Goal: Task Accomplishment & Management: Use online tool/utility

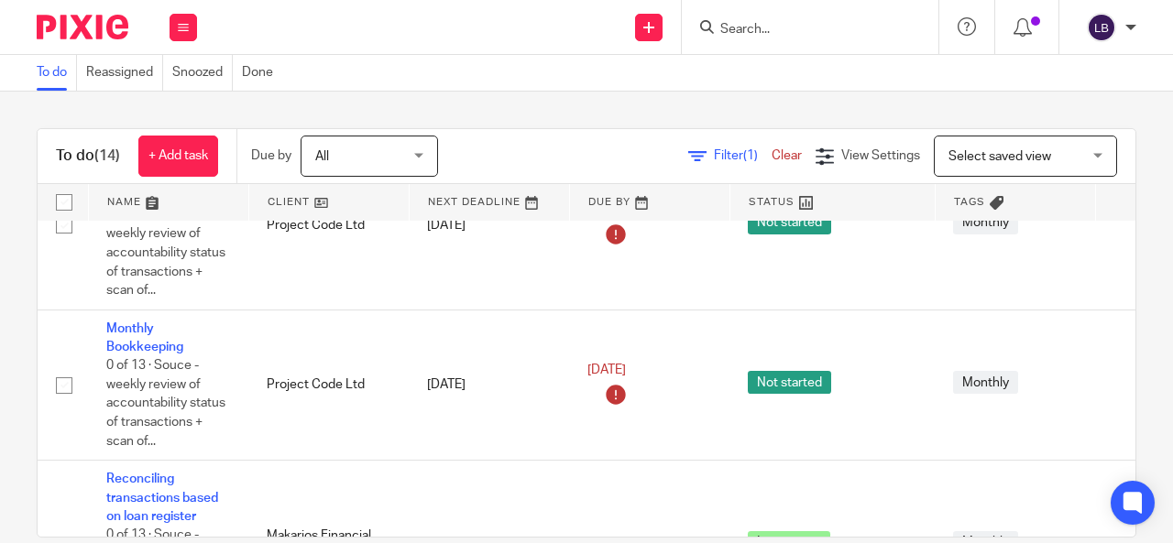
scroll to position [169, 0]
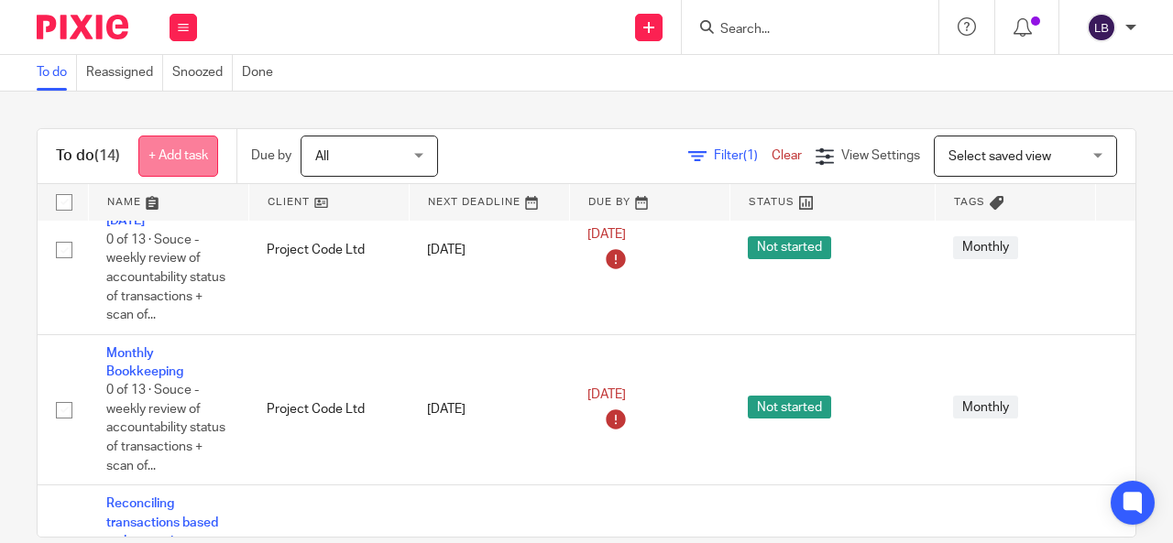
click at [176, 143] on link "+ Add task" at bounding box center [178, 156] width 80 height 41
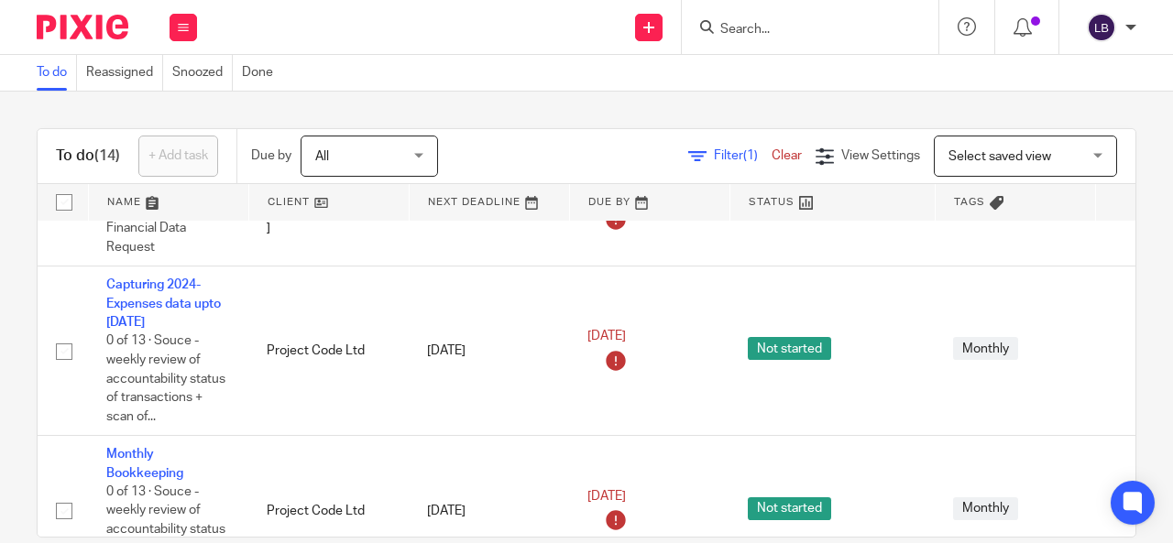
scroll to position [0, 0]
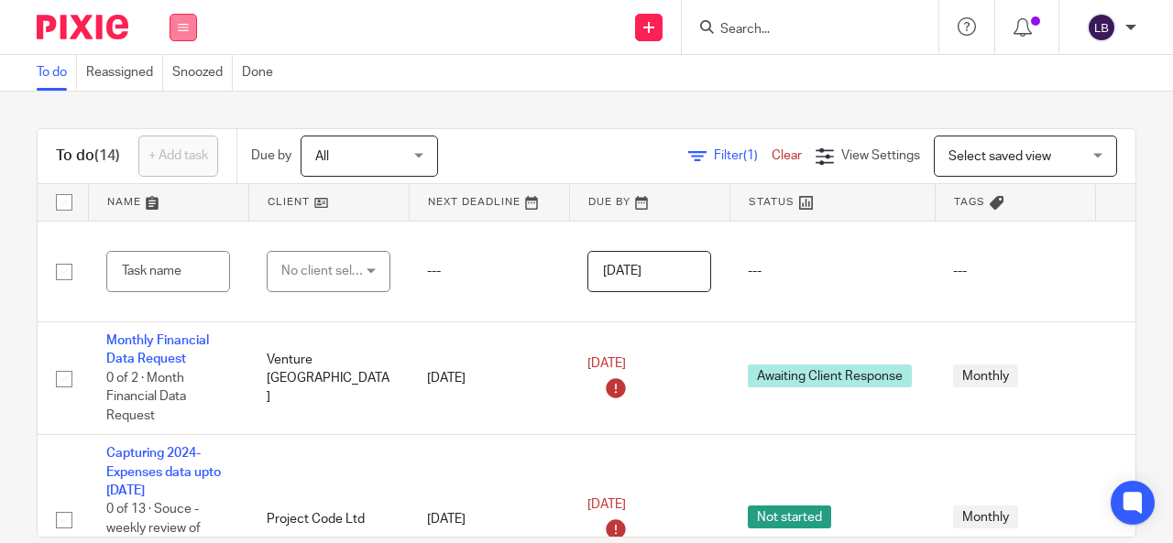
click at [183, 31] on icon at bounding box center [183, 27] width 11 height 11
click at [183, 77] on li "Work" at bounding box center [183, 85] width 49 height 27
click at [178, 121] on li "Email" at bounding box center [183, 112] width 49 height 27
click at [177, 116] on link "Email" at bounding box center [174, 111] width 30 height 13
